Goal: Task Accomplishment & Management: Manage account settings

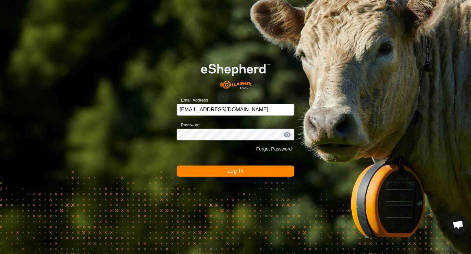
scroll to position [618, 0]
click at [232, 169] on span "Log In" at bounding box center [235, 171] width 16 height 6
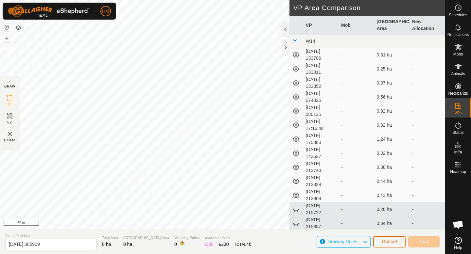
click at [380, 242] on button "Cancel" at bounding box center [389, 241] width 32 height 11
click at [392, 242] on span "Cancel" at bounding box center [388, 241] width 15 height 5
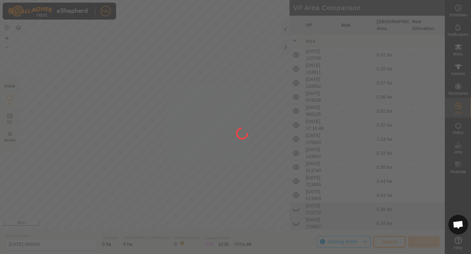
click at [464, 91] on div at bounding box center [235, 127] width 471 height 254
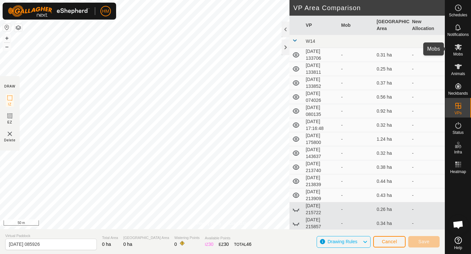
click at [461, 52] on span "Mobs" at bounding box center [457, 54] width 9 height 4
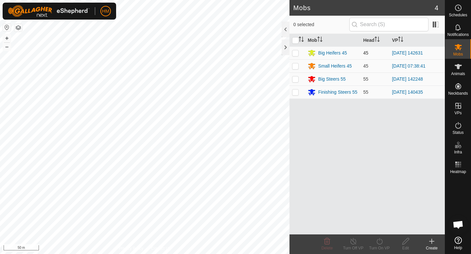
click at [294, 53] on p-checkbox at bounding box center [295, 52] width 7 height 5
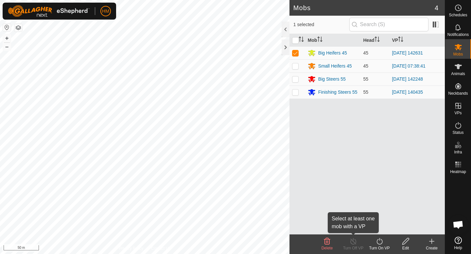
click at [350, 245] on div "Turn Off VP" at bounding box center [353, 248] width 26 height 6
click at [297, 52] on p-checkbox at bounding box center [295, 52] width 7 height 5
checkbox input "false"
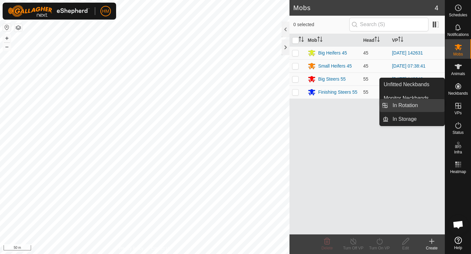
click at [430, 108] on link "In Rotation" at bounding box center [416, 105] width 56 height 13
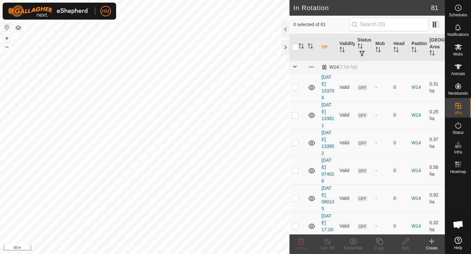
click at [430, 242] on icon at bounding box center [431, 242] width 5 height 0
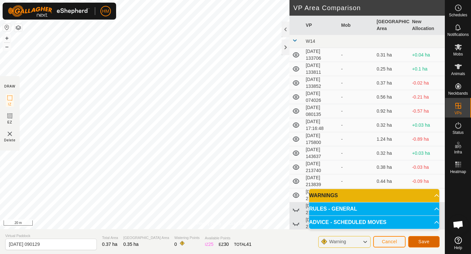
click at [428, 243] on span "Save" at bounding box center [423, 241] width 11 height 5
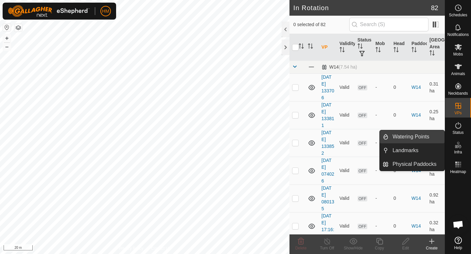
click at [421, 135] on link "Watering Points" at bounding box center [416, 136] width 56 height 13
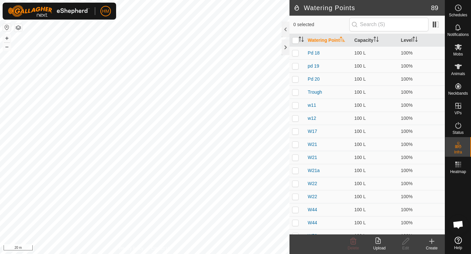
click at [433, 242] on icon at bounding box center [431, 242] width 8 height 8
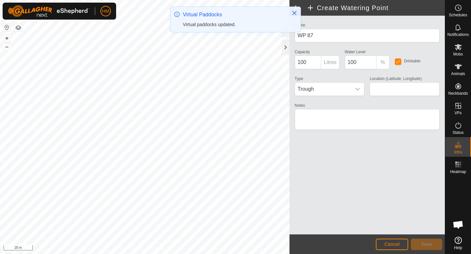
type input "-45.559649, 167.933909"
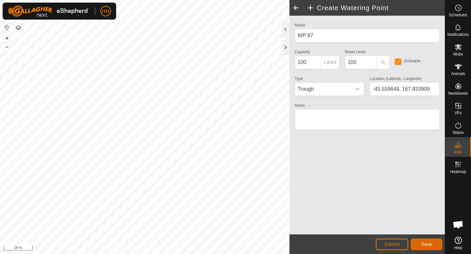
click at [427, 245] on span "Save" at bounding box center [426, 244] width 11 height 5
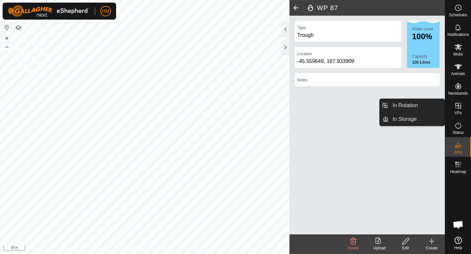
click at [460, 107] on icon at bounding box center [458, 106] width 6 height 6
click at [434, 109] on link "In Rotation" at bounding box center [416, 105] width 56 height 13
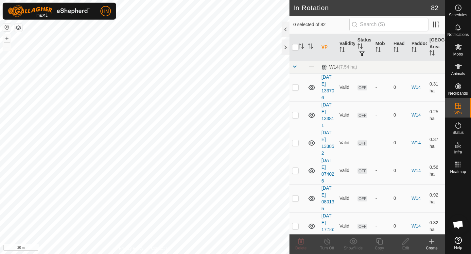
click at [431, 242] on icon at bounding box center [431, 241] width 0 height 5
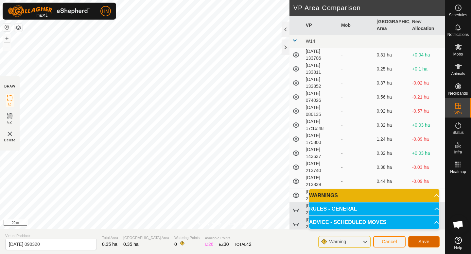
click at [426, 244] on span "Save" at bounding box center [423, 241] width 11 height 5
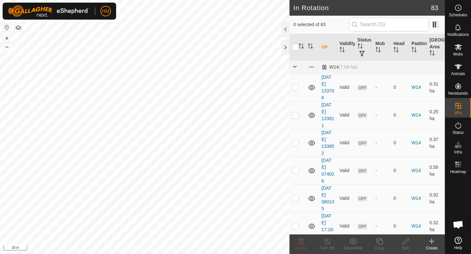
click at [433, 242] on icon at bounding box center [431, 242] width 5 height 0
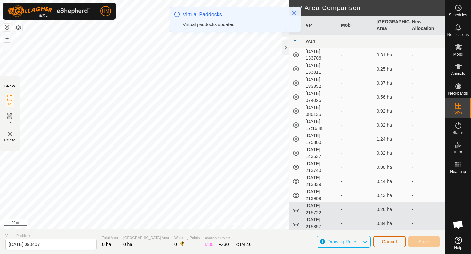
click at [396, 244] on span "Cancel" at bounding box center [388, 241] width 15 height 5
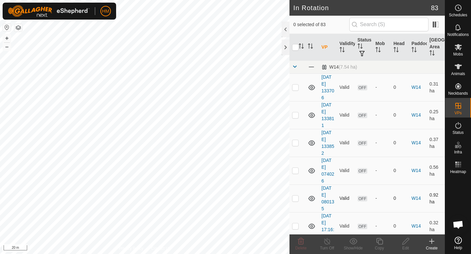
checkbox input "true"
click at [406, 245] on div "Edit" at bounding box center [405, 248] width 26 height 6
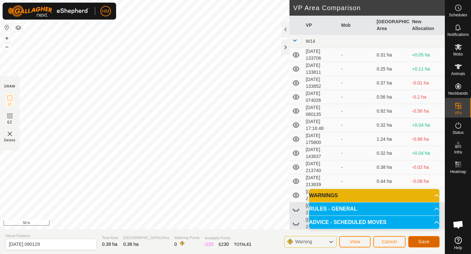
click at [426, 242] on span "Save" at bounding box center [423, 241] width 11 height 5
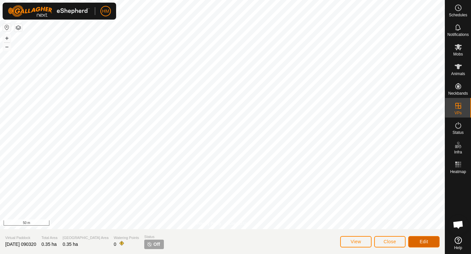
click at [425, 242] on span "Edit" at bounding box center [423, 241] width 8 height 5
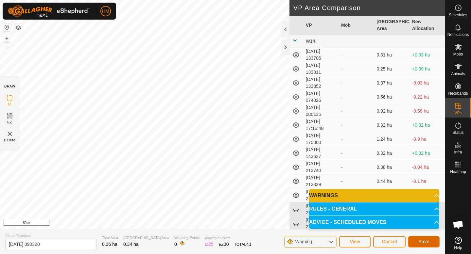
click at [420, 241] on span "Save" at bounding box center [423, 241] width 11 height 5
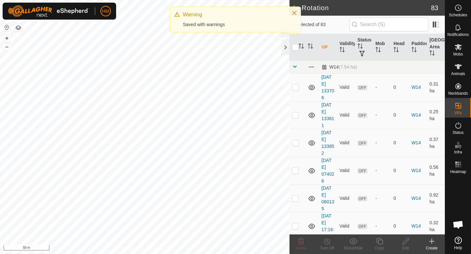
click at [435, 246] on div "Create" at bounding box center [431, 248] width 26 height 6
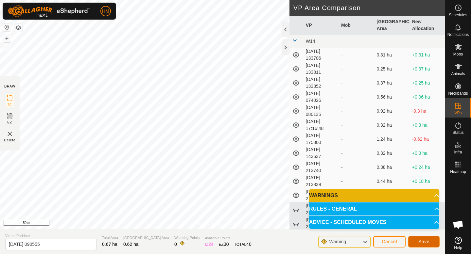
click at [434, 239] on button "Save" at bounding box center [423, 241] width 31 height 11
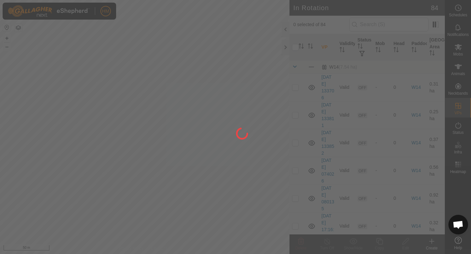
click at [192, 192] on div "HM Schedules Notifications Mobs Animals Neckbands VPs Status Infra Heatmap Help…" at bounding box center [235, 127] width 471 height 254
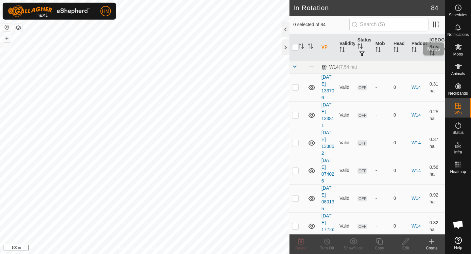
click at [457, 50] on icon at bounding box center [458, 47] width 8 height 8
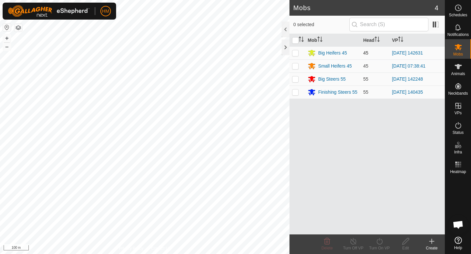
click at [294, 54] on p-checkbox at bounding box center [295, 52] width 7 height 5
checkbox input "true"
click at [293, 66] on p-checkbox at bounding box center [295, 65] width 7 height 5
click at [295, 67] on p-checkbox at bounding box center [295, 65] width 7 height 5
click at [296, 66] on p-checkbox at bounding box center [295, 65] width 7 height 5
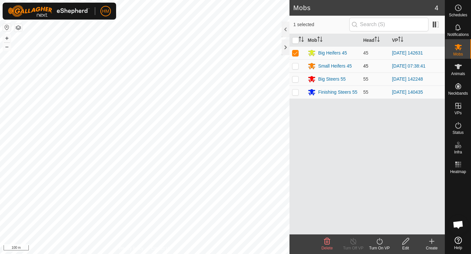
checkbox input "true"
click at [325, 240] on icon at bounding box center [327, 242] width 8 height 8
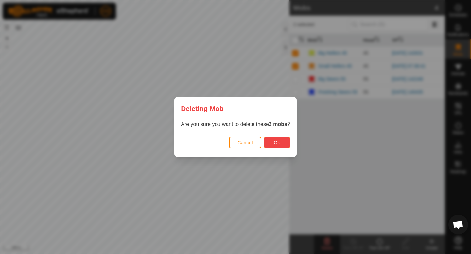
click at [279, 143] on span "Ok" at bounding box center [277, 142] width 6 height 5
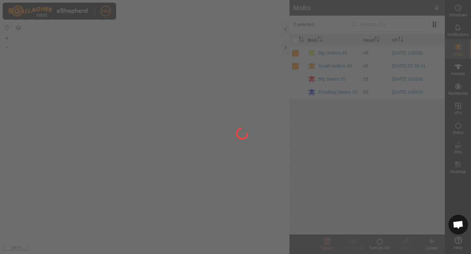
checkbox input "false"
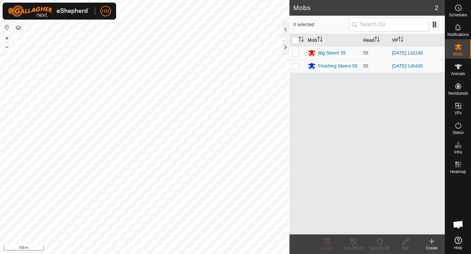
click at [430, 243] on icon at bounding box center [431, 242] width 8 height 8
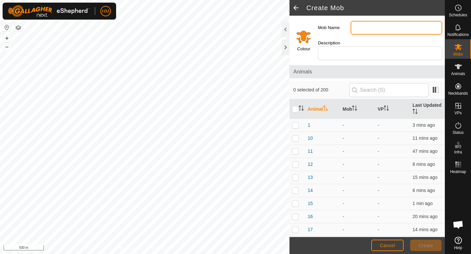
click at [371, 27] on input "Mob Name" at bounding box center [396, 28] width 92 height 14
type input "Heifers"
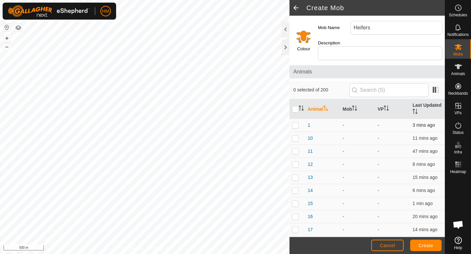
click at [293, 123] on p-checkbox at bounding box center [295, 125] width 7 height 5
checkbox input "true"
click at [294, 136] on p-checkbox at bounding box center [295, 138] width 7 height 5
checkbox input "true"
click at [295, 149] on p-checkbox at bounding box center [295, 151] width 7 height 5
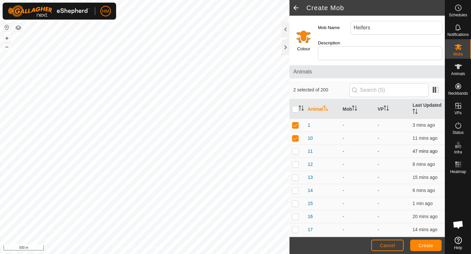
checkbox input "true"
click at [295, 162] on p-checkbox at bounding box center [295, 164] width 7 height 5
checkbox input "true"
click at [295, 175] on p-checkbox at bounding box center [295, 177] width 7 height 5
checkbox input "true"
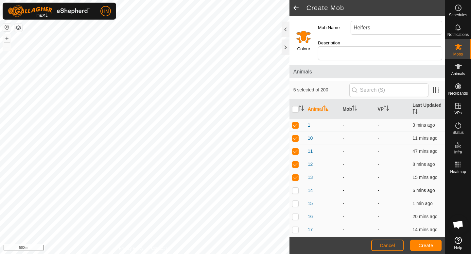
click at [295, 188] on p-checkbox at bounding box center [295, 190] width 7 height 5
checkbox input "true"
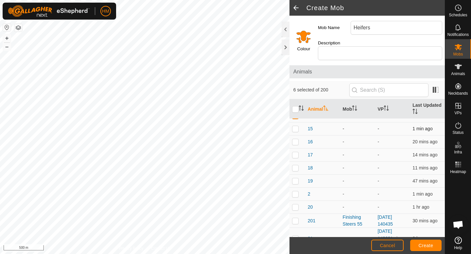
scroll to position [75, 0]
click at [295, 125] on p-checkbox at bounding box center [295, 127] width 7 height 5
checkbox input "true"
click at [295, 140] on td at bounding box center [297, 141] width 16 height 13
checkbox input "true"
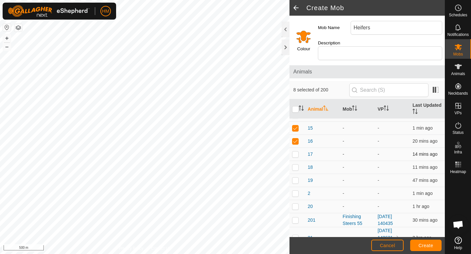
click at [296, 152] on p-checkbox at bounding box center [295, 154] width 7 height 5
checkbox input "true"
click at [296, 165] on p-checkbox at bounding box center [295, 167] width 7 height 5
checkbox input "true"
click at [297, 177] on td at bounding box center [297, 180] width 16 height 13
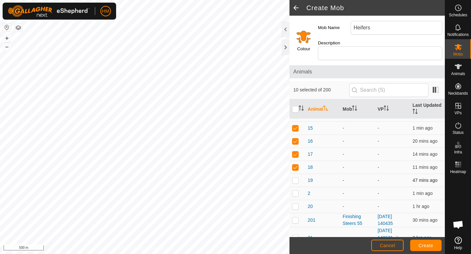
checkbox input "true"
click at [295, 191] on p-checkbox at bounding box center [295, 193] width 7 height 5
checkbox input "true"
click at [294, 204] on p-checkbox at bounding box center [295, 206] width 7 height 5
checkbox input "true"
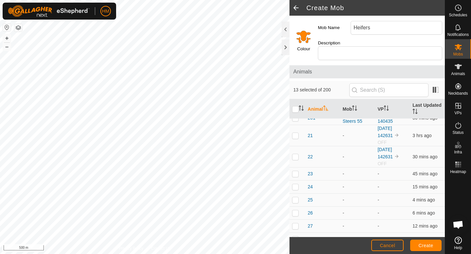
scroll to position [177, 0]
click at [295, 133] on p-checkbox at bounding box center [295, 135] width 7 height 5
checkbox input "true"
click at [295, 155] on p-checkbox at bounding box center [295, 157] width 7 height 5
checkbox input "true"
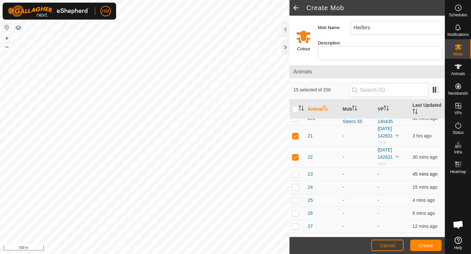
click at [295, 172] on p-checkbox at bounding box center [295, 174] width 7 height 5
checkbox input "true"
click at [294, 185] on p-checkbox at bounding box center [295, 187] width 7 height 5
checkbox input "true"
click at [295, 198] on p-checkbox at bounding box center [295, 200] width 7 height 5
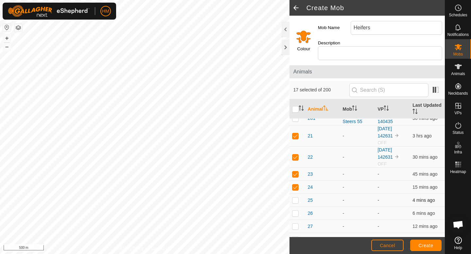
checkbox input "true"
click at [294, 133] on p-checkbox at bounding box center [295, 135] width 7 height 5
checkbox input "true"
click at [295, 211] on p-checkbox at bounding box center [295, 213] width 7 height 5
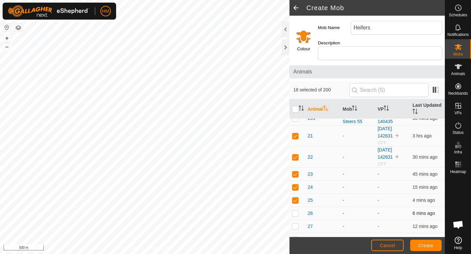
checkbox input "true"
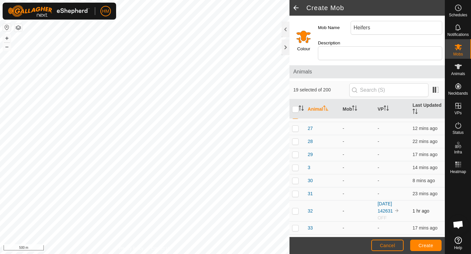
scroll to position [274, 0]
click at [296, 127] on p-checkbox at bounding box center [295, 129] width 7 height 5
checkbox input "true"
click at [295, 139] on td at bounding box center [297, 143] width 16 height 13
checkbox input "true"
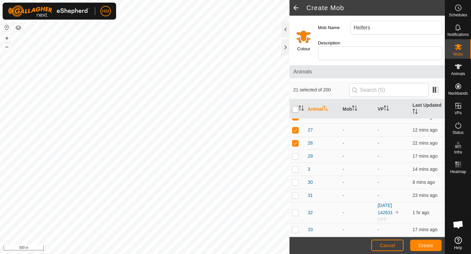
click at [295, 106] on input "checkbox" at bounding box center [295, 109] width 7 height 7
checkbox input "true"
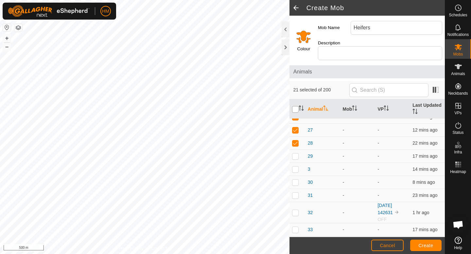
checkbox input "true"
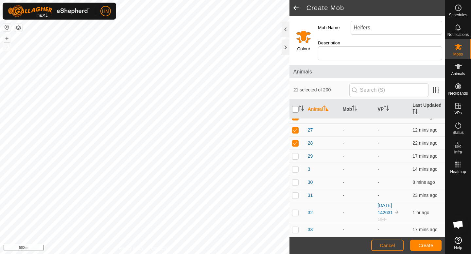
checkbox input "true"
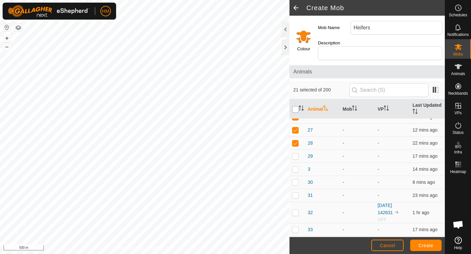
checkbox input "true"
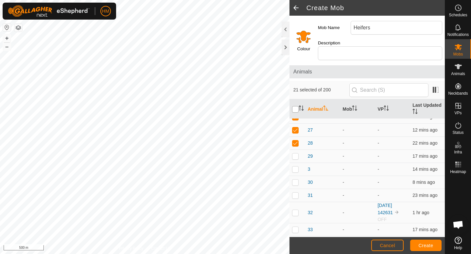
checkbox input "true"
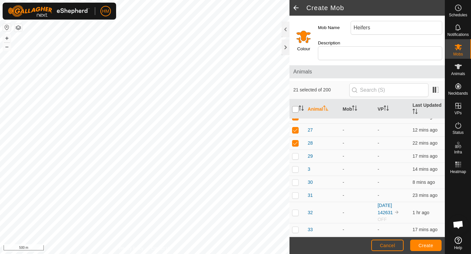
checkbox input "true"
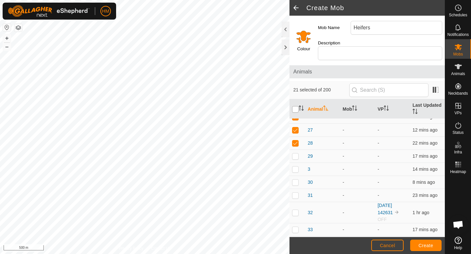
checkbox input "true"
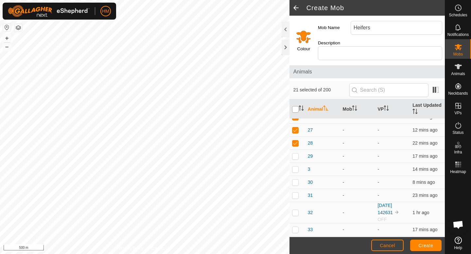
checkbox input "true"
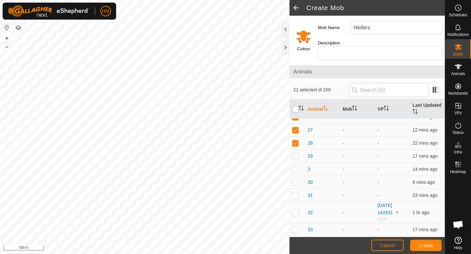
checkbox input "true"
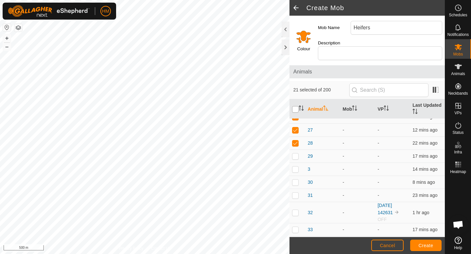
checkbox input "true"
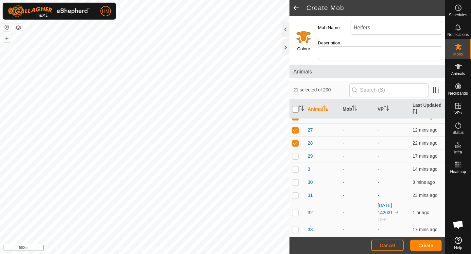
checkbox input "true"
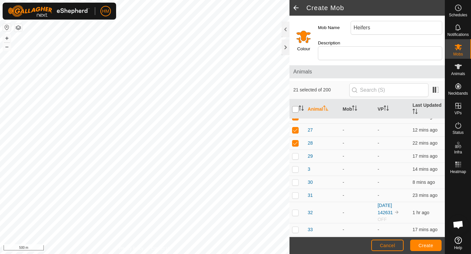
checkbox input "true"
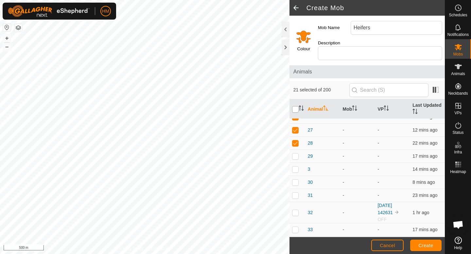
checkbox input "true"
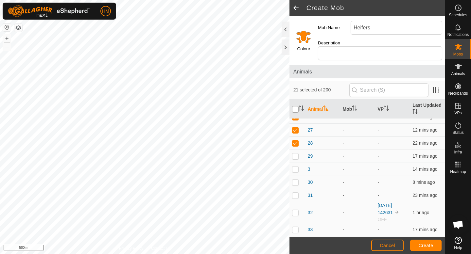
checkbox input "true"
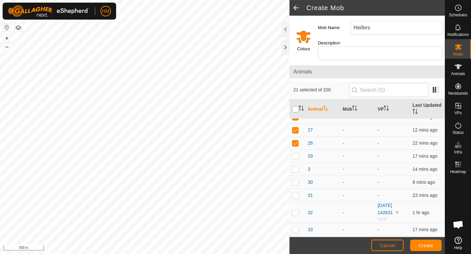
checkbox input "true"
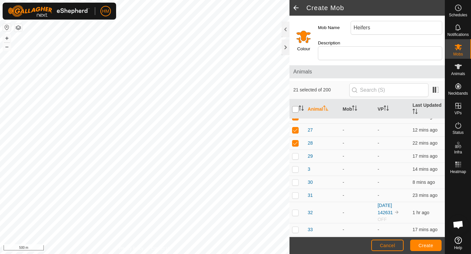
checkbox input "true"
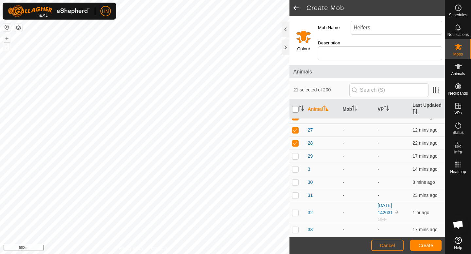
checkbox input "true"
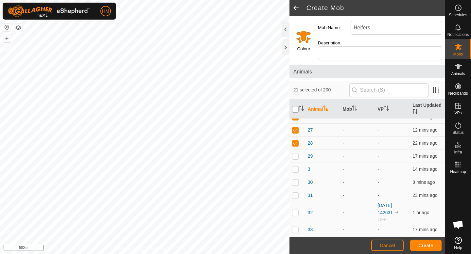
checkbox input "true"
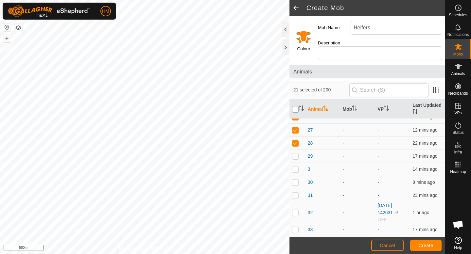
checkbox input "true"
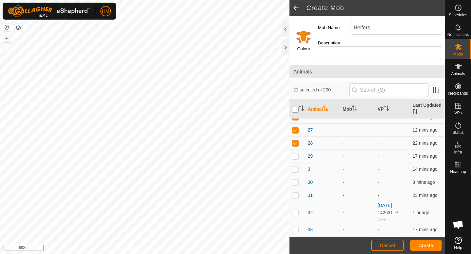
checkbox input "true"
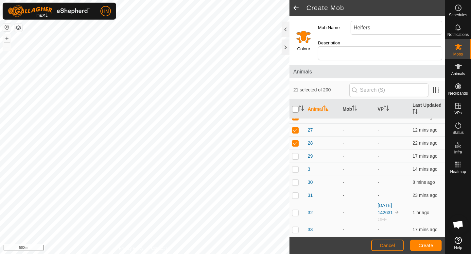
checkbox input "true"
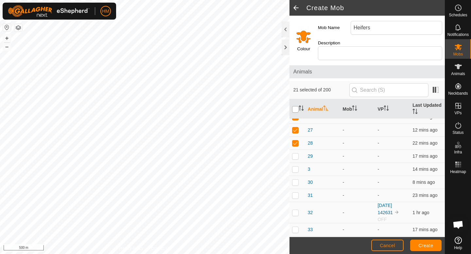
checkbox input "true"
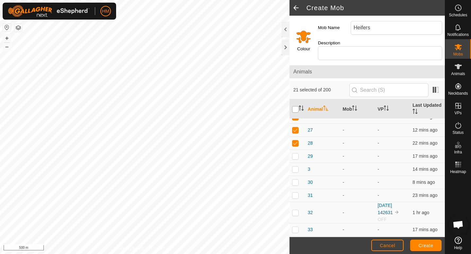
checkbox input "true"
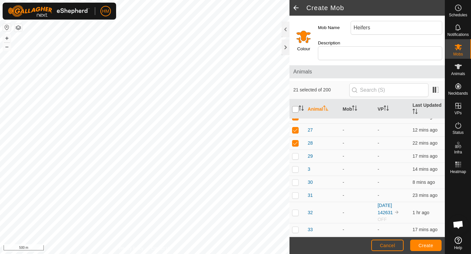
checkbox input "true"
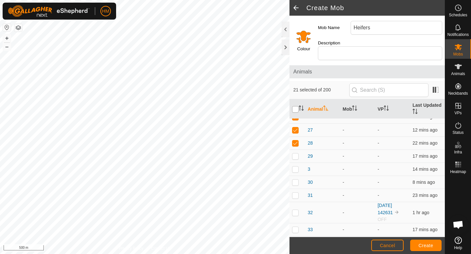
checkbox input "true"
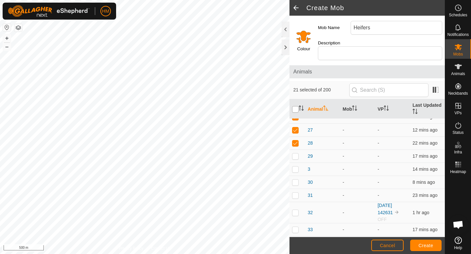
checkbox input "true"
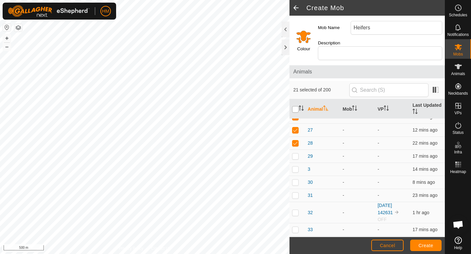
checkbox input "true"
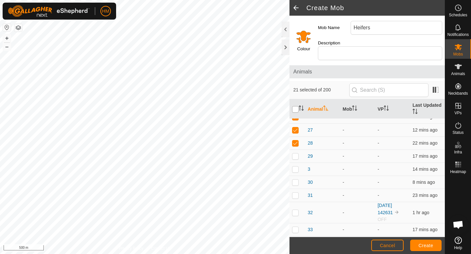
checkbox input "true"
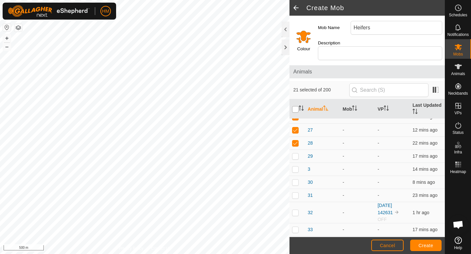
checkbox input "true"
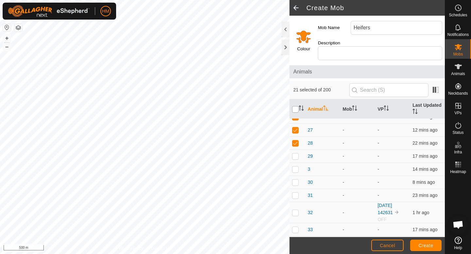
checkbox input "true"
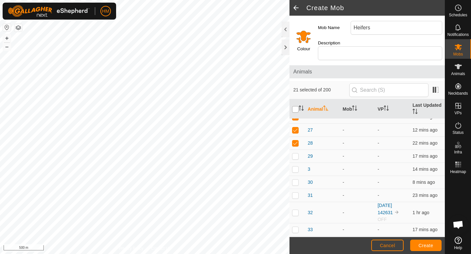
checkbox input "true"
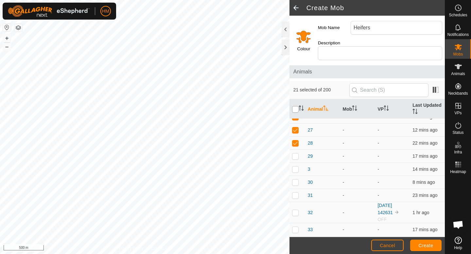
checkbox input "true"
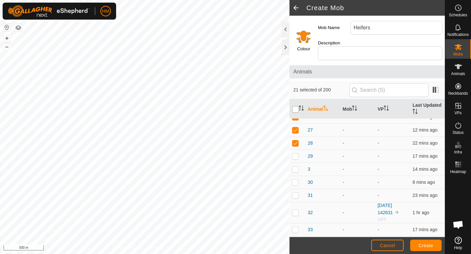
checkbox input "true"
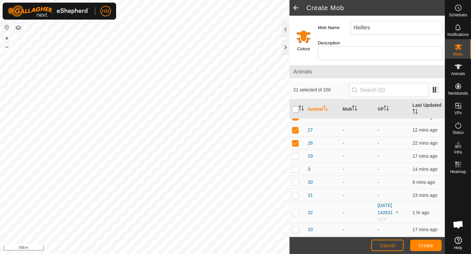
checkbox input "true"
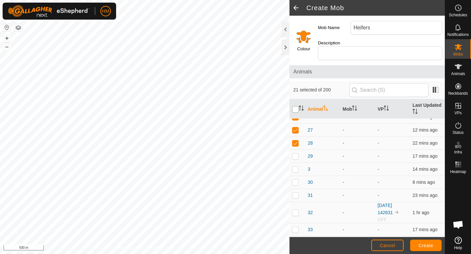
checkbox input "true"
click at [295, 106] on input "checkbox" at bounding box center [295, 109] width 7 height 7
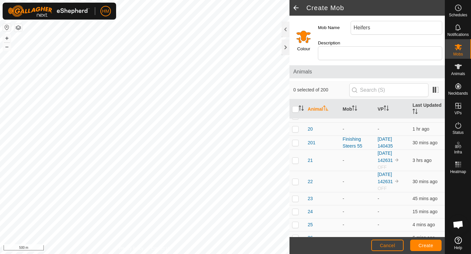
scroll to position [0, 0]
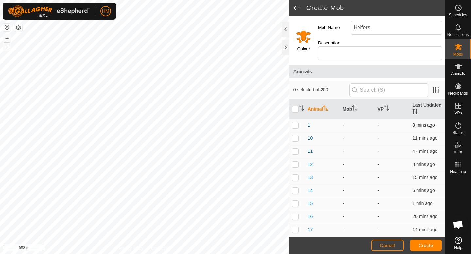
click at [294, 123] on p-checkbox at bounding box center [295, 125] width 7 height 5
click at [294, 136] on p-checkbox at bounding box center [295, 138] width 7 height 5
click at [294, 149] on p-checkbox at bounding box center [295, 151] width 7 height 5
click at [296, 161] on td at bounding box center [297, 164] width 16 height 13
click at [297, 175] on p-checkbox at bounding box center [295, 177] width 7 height 5
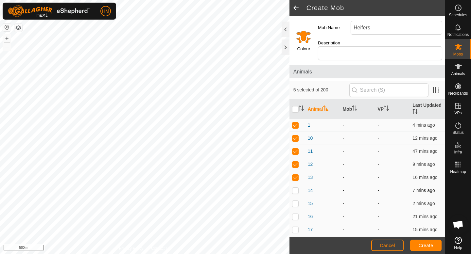
click at [297, 188] on p-checkbox at bounding box center [295, 190] width 7 height 5
click at [294, 201] on p-checkbox at bounding box center [295, 203] width 7 height 5
click at [295, 214] on td at bounding box center [297, 216] width 16 height 13
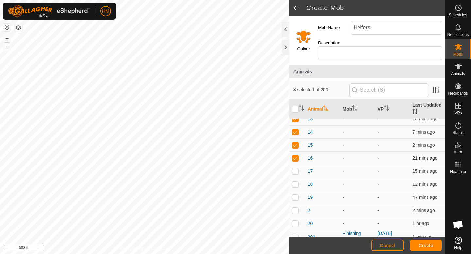
scroll to position [59, 0]
click at [294, 168] on p-checkbox at bounding box center [295, 170] width 7 height 5
click at [294, 181] on p-checkbox at bounding box center [295, 183] width 7 height 5
click at [295, 194] on p-checkbox at bounding box center [295, 196] width 7 height 5
click at [295, 207] on p-checkbox at bounding box center [295, 209] width 7 height 5
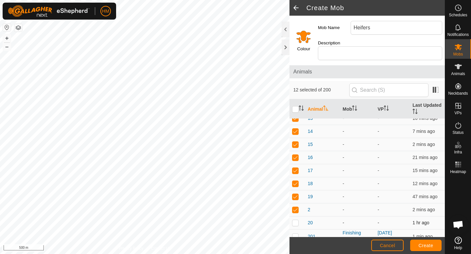
click at [295, 220] on p-checkbox at bounding box center [295, 222] width 7 height 5
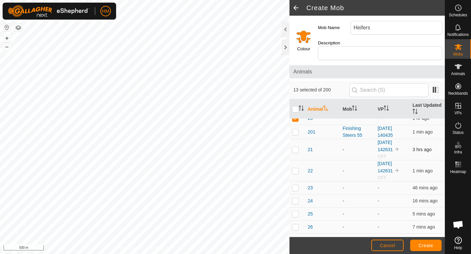
click at [296, 147] on p-checkbox at bounding box center [295, 149] width 7 height 5
click at [294, 168] on p-checkbox at bounding box center [295, 170] width 7 height 5
click at [295, 185] on p-checkbox at bounding box center [295, 187] width 7 height 5
click at [296, 198] on p-checkbox at bounding box center [295, 200] width 7 height 5
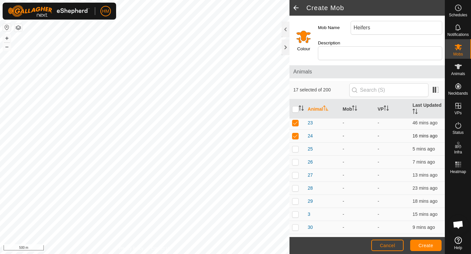
scroll to position [231, 0]
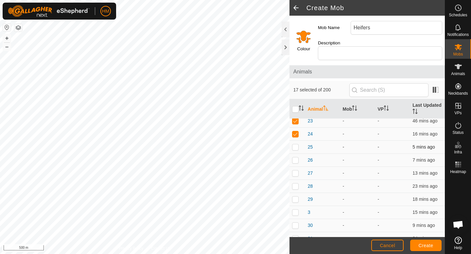
click at [294, 144] on p-checkbox at bounding box center [295, 146] width 7 height 5
click at [295, 158] on p-checkbox at bounding box center [295, 160] width 7 height 5
click at [296, 170] on td at bounding box center [297, 173] width 16 height 13
click at [295, 184] on p-checkbox at bounding box center [295, 186] width 7 height 5
click at [296, 197] on p-checkbox at bounding box center [295, 199] width 7 height 5
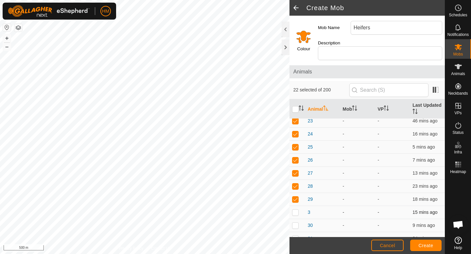
click at [296, 212] on td at bounding box center [297, 212] width 16 height 13
click at [295, 224] on td at bounding box center [297, 225] width 16 height 13
click at [296, 236] on p-checkbox at bounding box center [295, 238] width 7 height 5
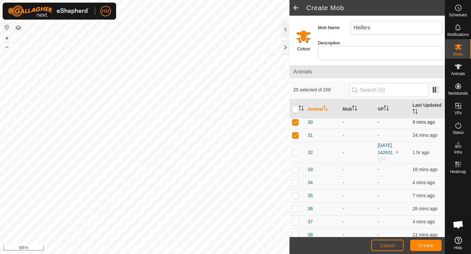
scroll to position [346, 0]
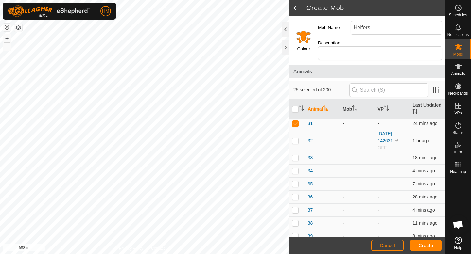
click at [295, 138] on p-checkbox at bounding box center [295, 140] width 7 height 5
click at [295, 155] on p-checkbox at bounding box center [295, 157] width 7 height 5
click at [295, 168] on p-checkbox at bounding box center [295, 170] width 7 height 5
click at [295, 181] on p-checkbox at bounding box center [295, 183] width 7 height 5
click at [295, 194] on p-checkbox at bounding box center [295, 196] width 7 height 5
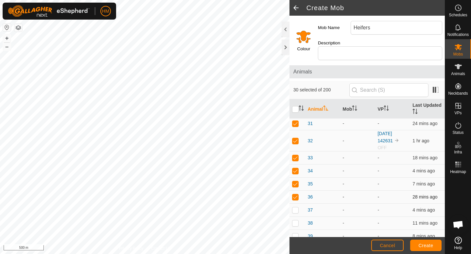
scroll to position [377, 0]
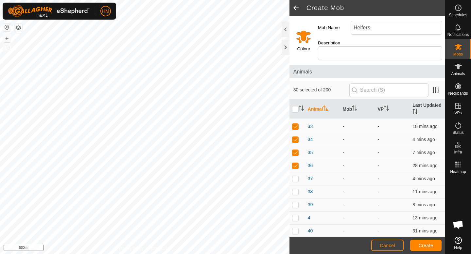
click at [294, 176] on p-checkbox at bounding box center [295, 178] width 7 height 5
click at [296, 189] on p-checkbox at bounding box center [295, 191] width 7 height 5
click at [295, 202] on p-checkbox at bounding box center [295, 204] width 7 height 5
click at [296, 214] on td at bounding box center [297, 218] width 16 height 13
click at [295, 228] on p-checkbox at bounding box center [295, 230] width 7 height 5
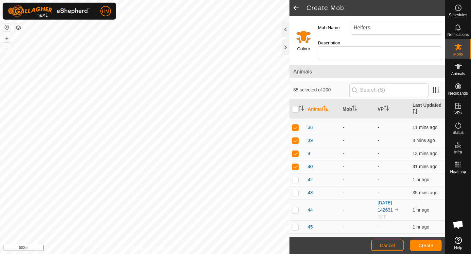
scroll to position [450, 0]
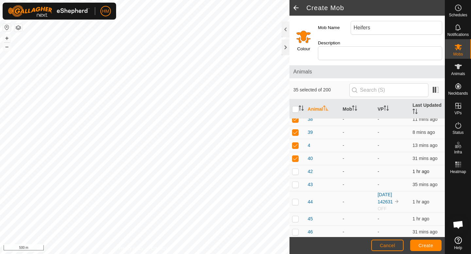
click at [296, 169] on p-checkbox at bounding box center [295, 171] width 7 height 5
click at [295, 182] on p-checkbox at bounding box center [295, 184] width 7 height 5
click at [293, 199] on p-checkbox at bounding box center [295, 201] width 7 height 5
click at [295, 216] on p-checkbox at bounding box center [295, 218] width 7 height 5
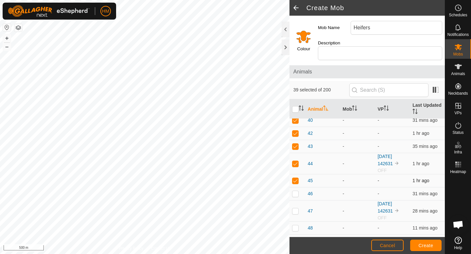
scroll to position [493, 0]
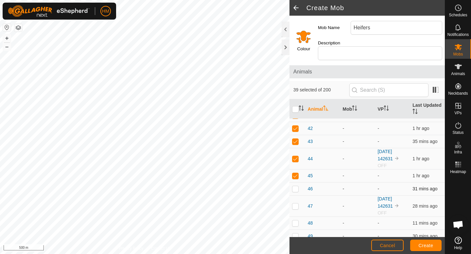
click at [297, 186] on p-checkbox at bounding box center [295, 188] width 7 height 5
click at [297, 204] on p-checkbox at bounding box center [295, 206] width 7 height 5
click at [295, 221] on p-checkbox at bounding box center [295, 223] width 7 height 5
click at [294, 234] on p-checkbox at bounding box center [295, 236] width 7 height 5
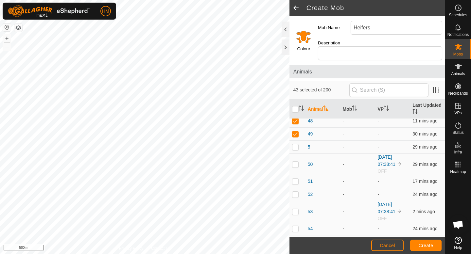
scroll to position [594, 0]
click at [296, 145] on p-checkbox at bounding box center [295, 147] width 7 height 5
click at [296, 162] on p-checkbox at bounding box center [295, 164] width 7 height 5
click at [296, 179] on p-checkbox at bounding box center [295, 181] width 7 height 5
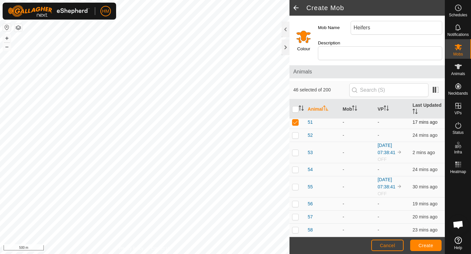
scroll to position [655, 0]
click at [296, 132] on p-checkbox at bounding box center [295, 134] width 7 height 5
click at [296, 149] on p-checkbox at bounding box center [295, 151] width 7 height 5
click at [297, 166] on p-checkbox at bounding box center [295, 168] width 7 height 5
click at [295, 185] on td at bounding box center [297, 185] width 16 height 21
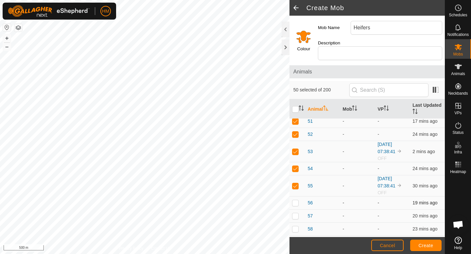
click at [295, 200] on p-checkbox at bounding box center [295, 202] width 7 height 5
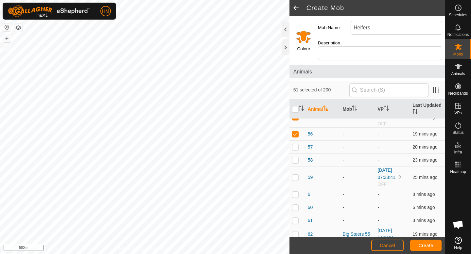
scroll to position [725, 0]
click at [296, 144] on p-checkbox at bounding box center [295, 146] width 7 height 5
click at [296, 154] on td at bounding box center [297, 160] width 16 height 13
click at [296, 175] on p-checkbox at bounding box center [295, 177] width 7 height 5
click at [296, 192] on p-checkbox at bounding box center [295, 194] width 7 height 5
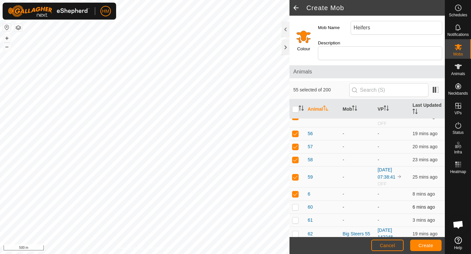
click at [296, 205] on p-checkbox at bounding box center [295, 207] width 7 height 5
click at [295, 218] on p-checkbox at bounding box center [295, 220] width 7 height 5
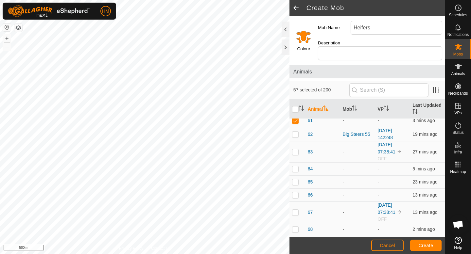
scroll to position [828, 0]
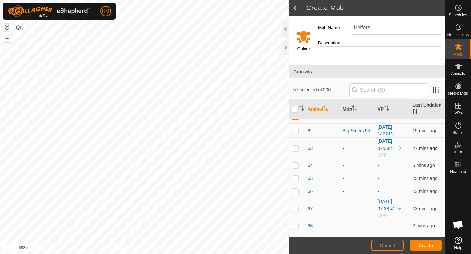
click at [293, 146] on p-checkbox at bounding box center [295, 148] width 7 height 5
click at [293, 163] on p-checkbox at bounding box center [295, 165] width 7 height 5
click at [297, 176] on p-checkbox at bounding box center [295, 178] width 7 height 5
click at [295, 189] on p-checkbox at bounding box center [295, 191] width 7 height 5
click at [295, 206] on p-checkbox at bounding box center [295, 208] width 7 height 5
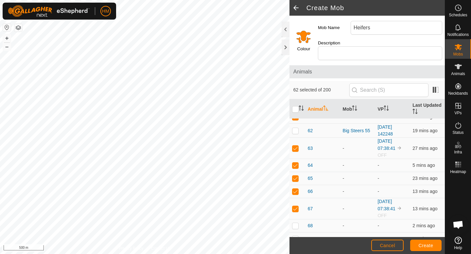
scroll to position [885, 0]
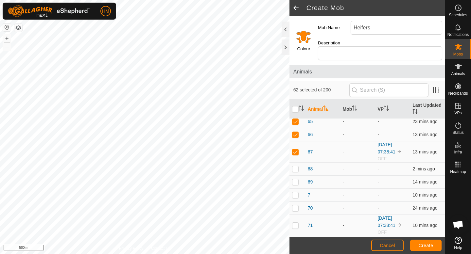
click at [295, 166] on p-checkbox at bounding box center [295, 168] width 7 height 5
click at [295, 179] on p-checkbox at bounding box center [295, 181] width 7 height 5
click at [295, 192] on p-checkbox at bounding box center [295, 194] width 7 height 5
click at [295, 206] on td at bounding box center [297, 208] width 16 height 13
click at [297, 223] on p-checkbox at bounding box center [295, 225] width 7 height 5
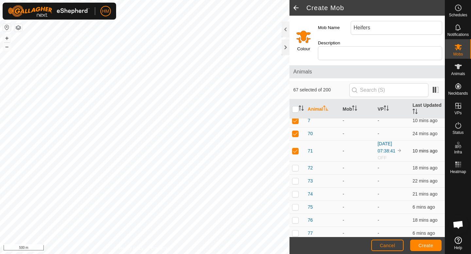
scroll to position [981, 0]
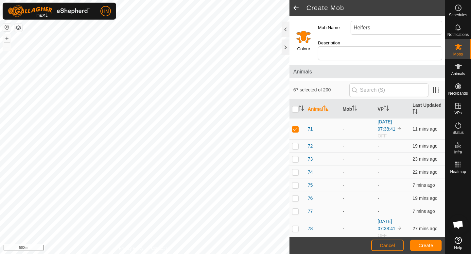
click at [297, 143] on p-checkbox at bounding box center [295, 145] width 7 height 5
click at [296, 157] on p-checkbox at bounding box center [295, 159] width 7 height 5
click at [296, 166] on td at bounding box center [297, 172] width 16 height 13
click at [295, 183] on p-checkbox at bounding box center [295, 185] width 7 height 5
click at [295, 196] on p-checkbox at bounding box center [295, 198] width 7 height 5
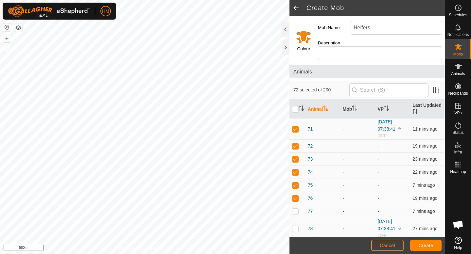
click at [295, 209] on p-checkbox at bounding box center [295, 211] width 7 height 5
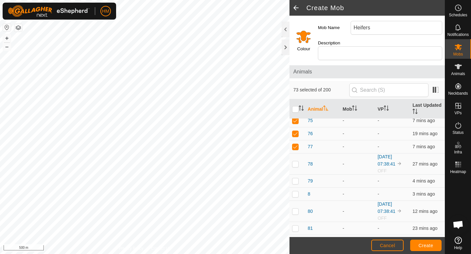
scroll to position [1055, 0]
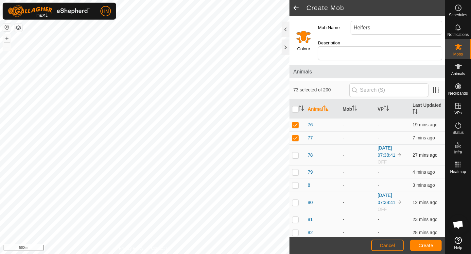
click at [296, 153] on p-checkbox at bounding box center [295, 155] width 7 height 5
click at [295, 169] on td at bounding box center [297, 172] width 16 height 13
click at [295, 183] on td at bounding box center [297, 185] width 16 height 13
click at [295, 200] on p-checkbox at bounding box center [295, 202] width 7 height 5
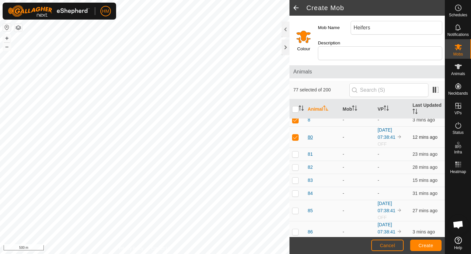
scroll to position [1121, 0]
click at [295, 151] on p-checkbox at bounding box center [295, 153] width 7 height 5
click at [295, 164] on p-checkbox at bounding box center [295, 166] width 7 height 5
click at [295, 177] on p-checkbox at bounding box center [295, 179] width 7 height 5
click at [296, 189] on td at bounding box center [297, 192] width 16 height 13
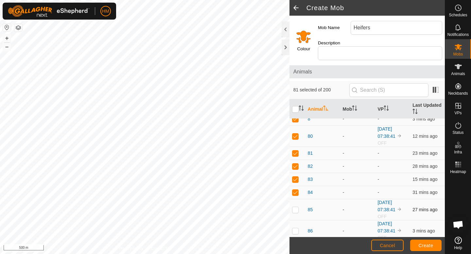
click at [295, 207] on td at bounding box center [297, 209] width 16 height 21
click at [296, 228] on p-checkbox at bounding box center [295, 230] width 7 height 5
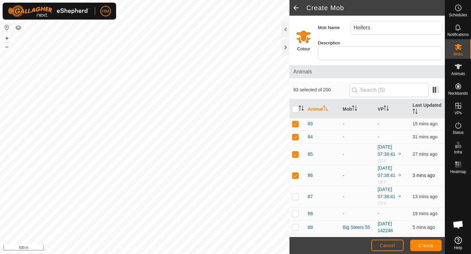
scroll to position [1177, 0]
click at [296, 193] on p-checkbox at bounding box center [295, 195] width 7 height 5
click at [297, 210] on p-checkbox at bounding box center [295, 212] width 7 height 5
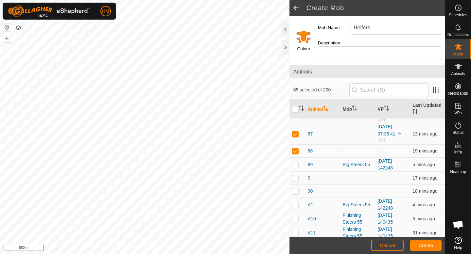
scroll to position [1240, 0]
click at [296, 175] on p-checkbox at bounding box center [295, 177] width 7 height 5
click at [296, 188] on p-checkbox at bounding box center [295, 190] width 7 height 5
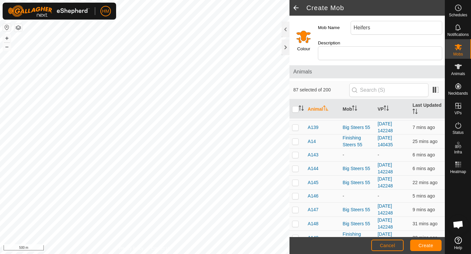
scroll to position [1427, 0]
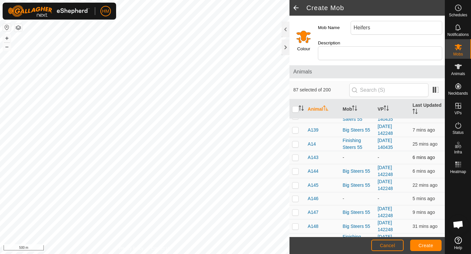
click at [295, 155] on p-checkbox at bounding box center [295, 157] width 7 height 5
click at [293, 196] on p-checkbox at bounding box center [295, 198] width 7 height 5
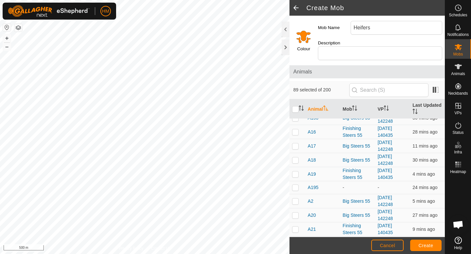
scroll to position [1630, 0]
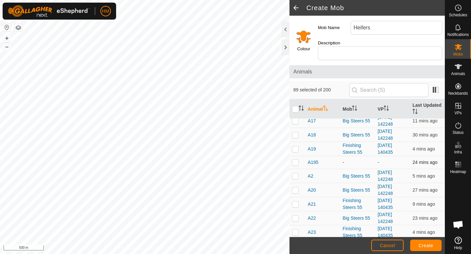
click at [298, 160] on p-checkbox at bounding box center [295, 162] width 7 height 5
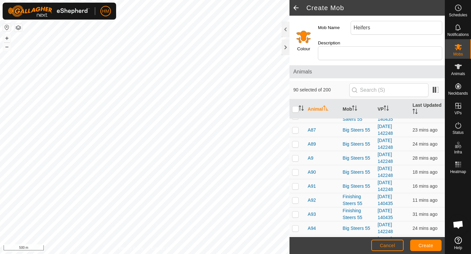
scroll to position [2736, 0]
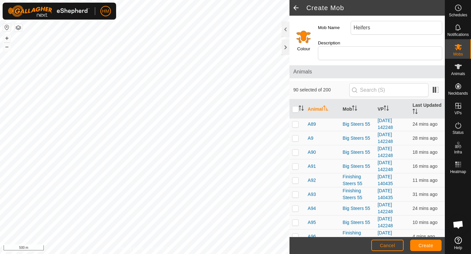
click at [303, 37] on input "Select a color" at bounding box center [303, 37] width 16 height 16
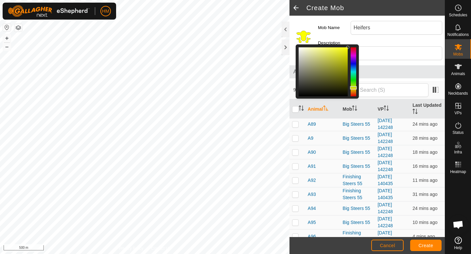
drag, startPoint x: 353, startPoint y: 90, endPoint x: 353, endPoint y: 85, distance: 4.9
click at [353, 86] on div at bounding box center [353, 87] width 7 height 3
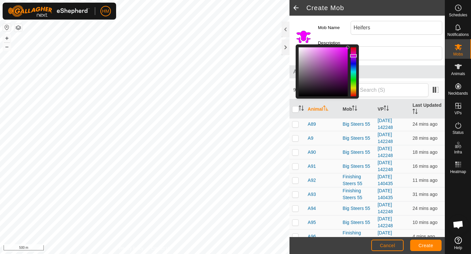
drag, startPoint x: 354, startPoint y: 84, endPoint x: 354, endPoint y: 53, distance: 31.7
click at [354, 54] on div at bounding box center [353, 55] width 7 height 3
click at [433, 245] on span "Create" at bounding box center [425, 245] width 15 height 5
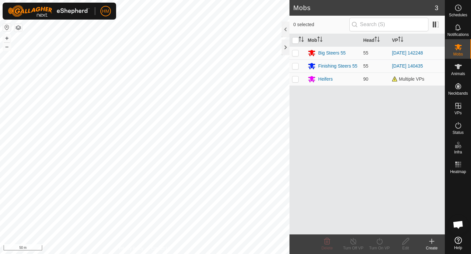
click at [430, 242] on icon at bounding box center [431, 242] width 5 height 0
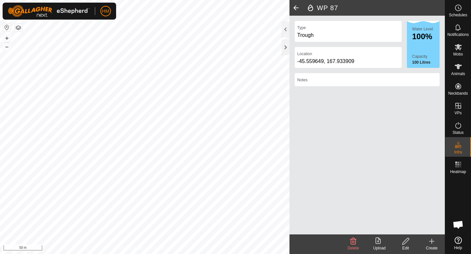
click at [407, 242] on icon at bounding box center [405, 242] width 8 height 8
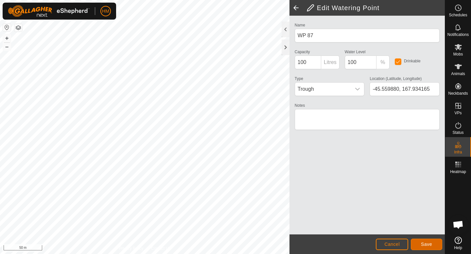
click at [432, 248] on button "Save" at bounding box center [425, 244] width 31 height 11
click at [397, 245] on span "Cancel" at bounding box center [391, 244] width 15 height 5
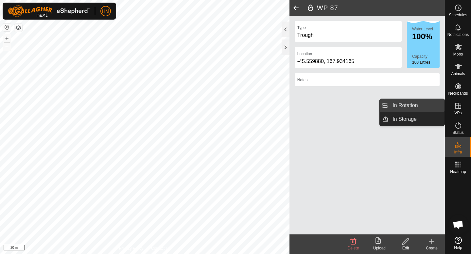
click at [429, 102] on link "In Rotation" at bounding box center [416, 105] width 56 height 13
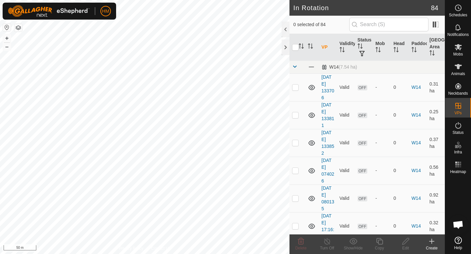
click at [431, 242] on icon at bounding box center [431, 241] width 0 height 5
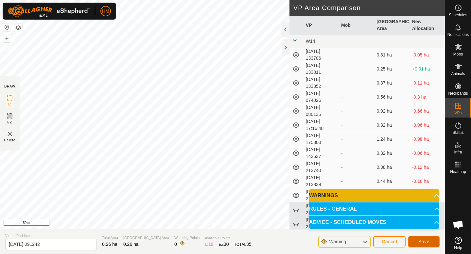
click at [426, 242] on span "Save" at bounding box center [423, 241] width 11 height 5
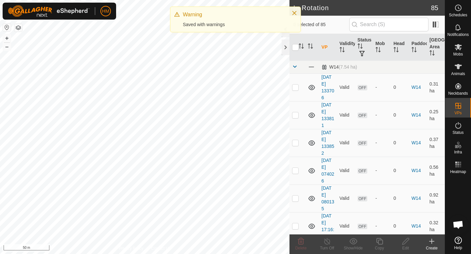
click at [430, 244] on icon at bounding box center [431, 242] width 8 height 8
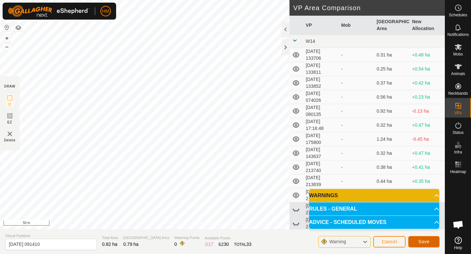
click at [430, 241] on button "Save" at bounding box center [423, 241] width 31 height 11
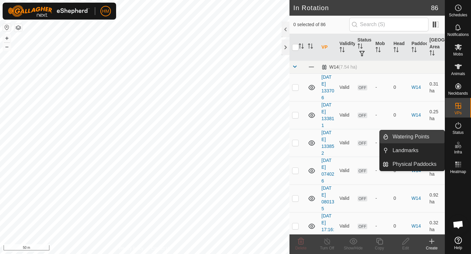
click at [409, 140] on link "Watering Points" at bounding box center [416, 136] width 56 height 13
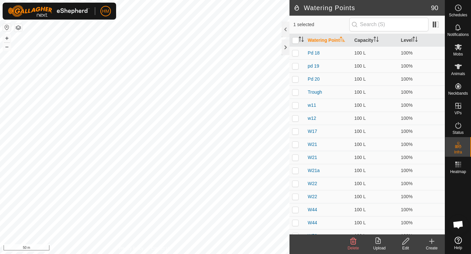
click at [432, 240] on icon at bounding box center [431, 242] width 8 height 8
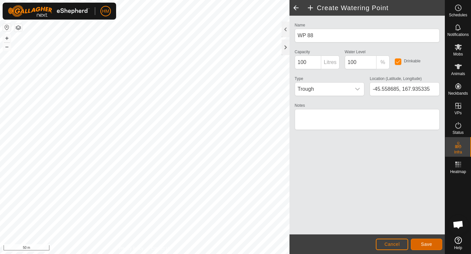
click at [431, 244] on span "Save" at bounding box center [426, 244] width 11 height 5
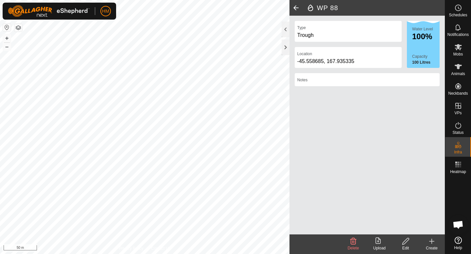
click at [431, 246] on div "Create" at bounding box center [431, 248] width 26 height 6
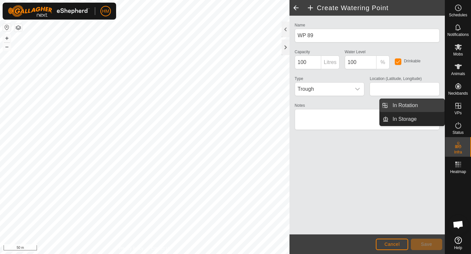
click at [439, 109] on link "In Rotation" at bounding box center [416, 105] width 56 height 13
